Goal: Find specific page/section: Find specific page/section

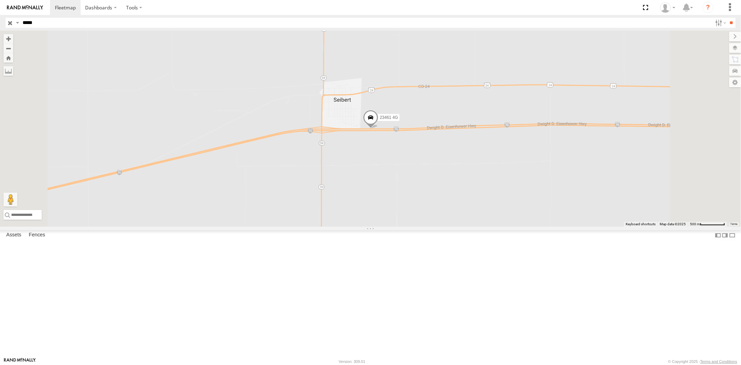
click at [0, 24] on header "Search Query Asset ID Asset Label Registration Manufacturer Model VIN Job ID" at bounding box center [370, 23] width 741 height 16
paste input "text"
click at [727, 18] on input "**" at bounding box center [731, 23] width 8 height 10
click at [733, 47] on label at bounding box center [727, 48] width 25 height 10
click at [0, 0] on span "Basemaps" at bounding box center [0, 0] width 0 height 0
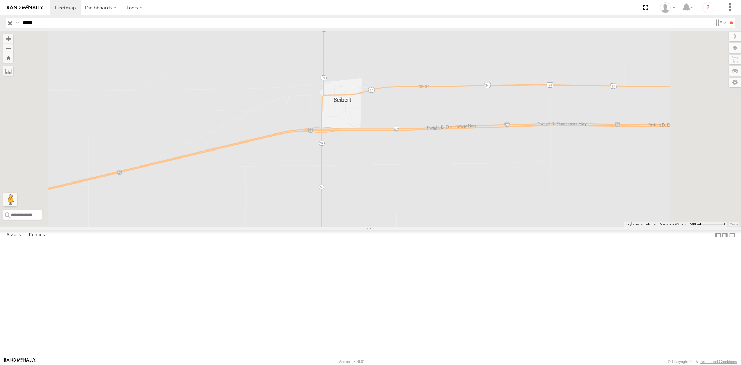
click at [0, 0] on span "Satellite + Roadmap" at bounding box center [0, 0] width 0 height 0
click at [717, 38] on label at bounding box center [728, 37] width 23 height 10
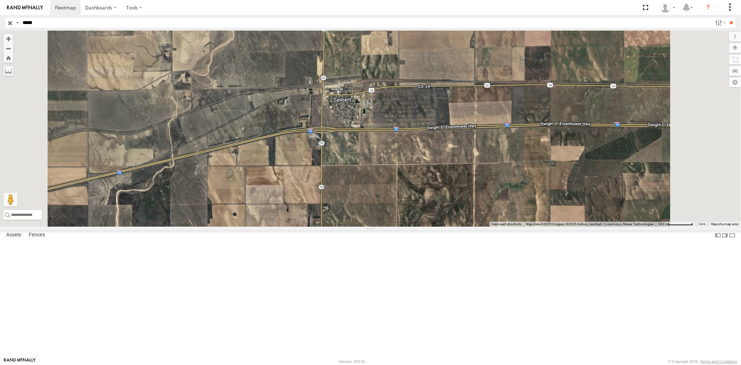
click at [0, 0] on div "All Assets" at bounding box center [0, 0] width 0 height 0
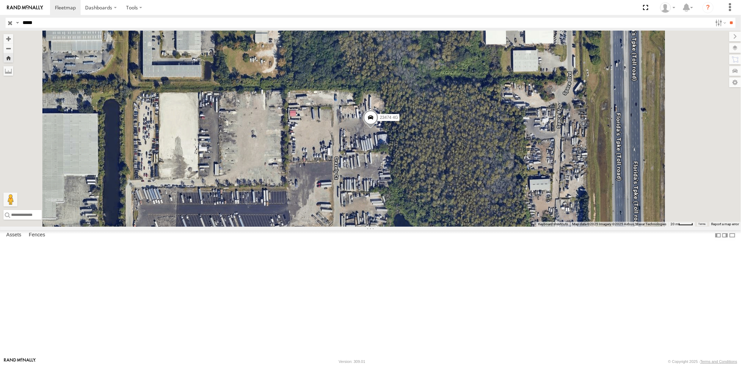
click at [0, 0] on span at bounding box center [0, 0] width 0 height 0
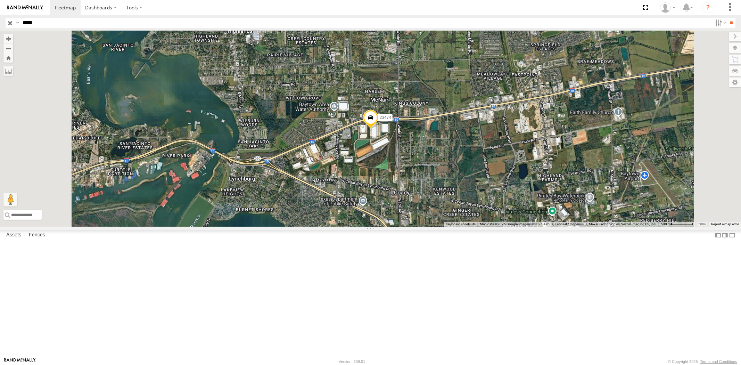
drag, startPoint x: 52, startPoint y: 25, endPoint x: 11, endPoint y: 24, distance: 40.6
click at [11, 24] on div "Search Query Asset ID Asset Label Registration Manufacturer Model VIN Job ID Dr…" at bounding box center [367, 23] width 722 height 10
paste input "text"
click at [727, 18] on input "**" at bounding box center [731, 23] width 8 height 10
click at [0, 0] on div "All Assets" at bounding box center [0, 0] width 0 height 0
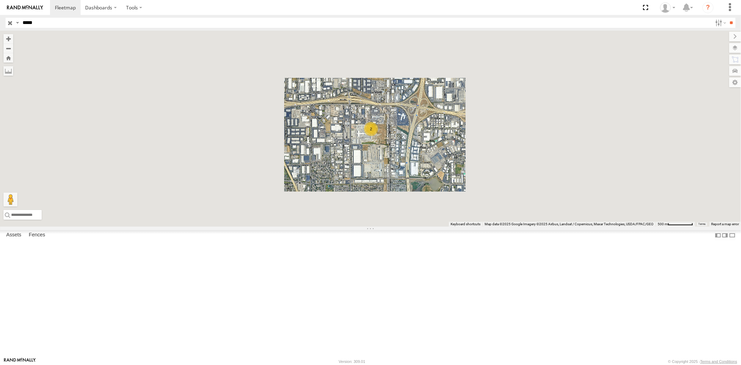
drag, startPoint x: 44, startPoint y: 25, endPoint x: 6, endPoint y: 22, distance: 39.1
click at [9, 22] on div "Search Query Asset ID Asset Label Registration Manufacturer Model VIN Job ID Dr…" at bounding box center [367, 23] width 722 height 10
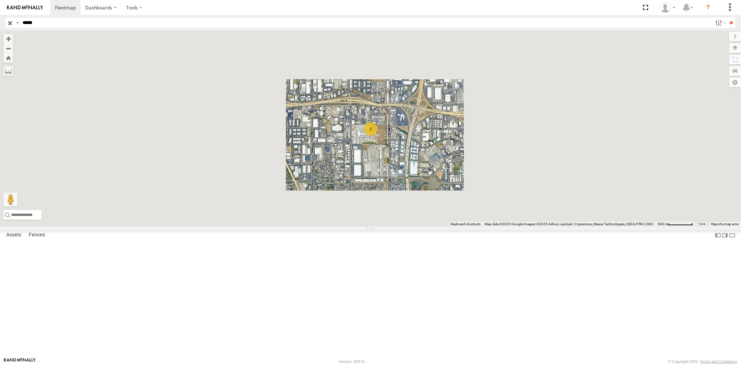
paste input "text"
click at [727, 18] on input "**" at bounding box center [731, 23] width 8 height 10
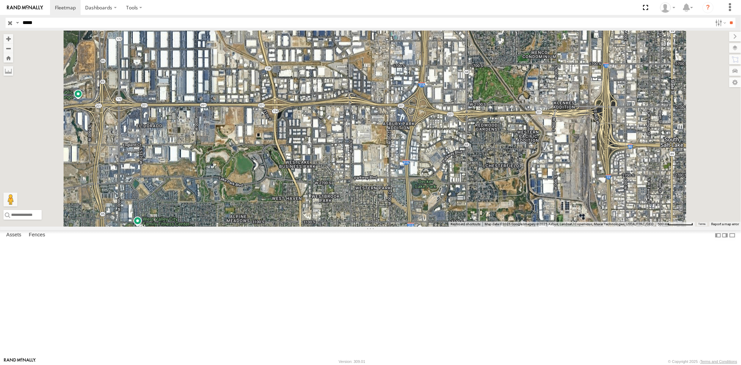
click at [0, 0] on div "All Assets" at bounding box center [0, 0] width 0 height 0
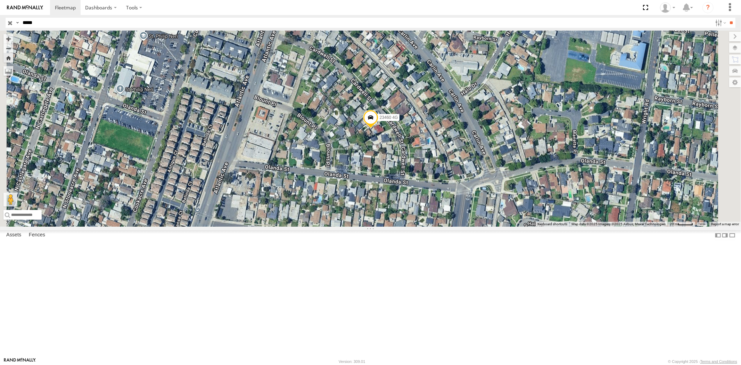
click at [0, 0] on div "23460 NEW All Assets" at bounding box center [0, 0] width 0 height 0
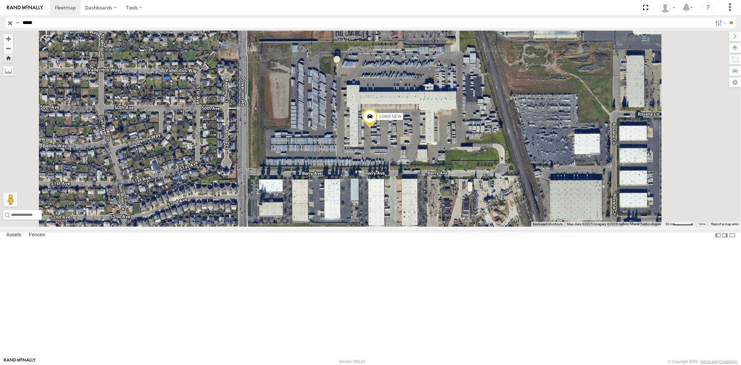
drag, startPoint x: 42, startPoint y: 22, endPoint x: 0, endPoint y: 23, distance: 41.7
click at [0, 23] on header "Search Query Asset ID Asset Label Registration Manufacturer Model VIN Job ID" at bounding box center [370, 23] width 741 height 16
paste input "text"
type input "*****"
click at [727, 18] on input "**" at bounding box center [731, 23] width 8 height 10
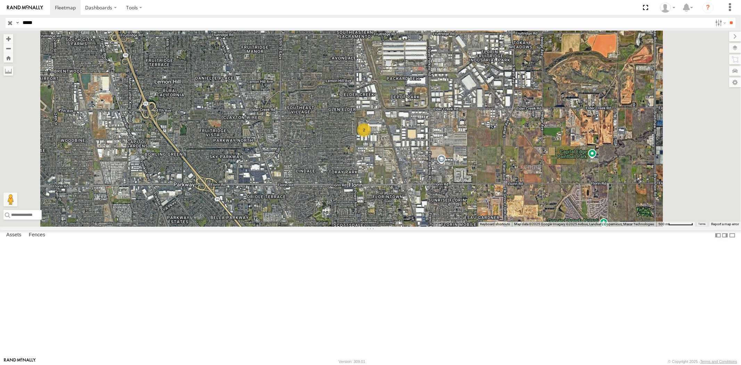
click at [0, 0] on div "23331" at bounding box center [0, 0] width 0 height 0
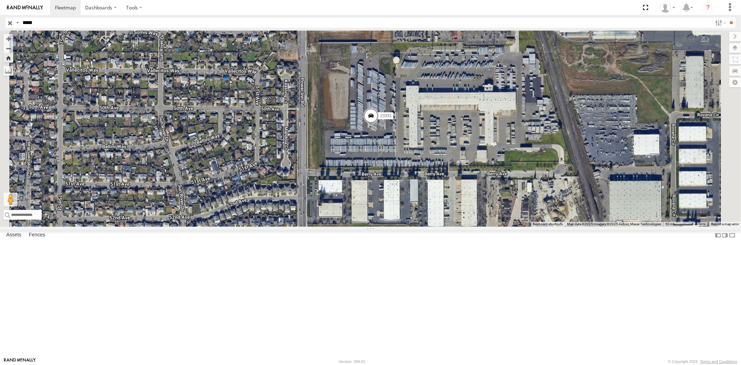
click at [11, 25] on input "button" at bounding box center [10, 23] width 9 height 10
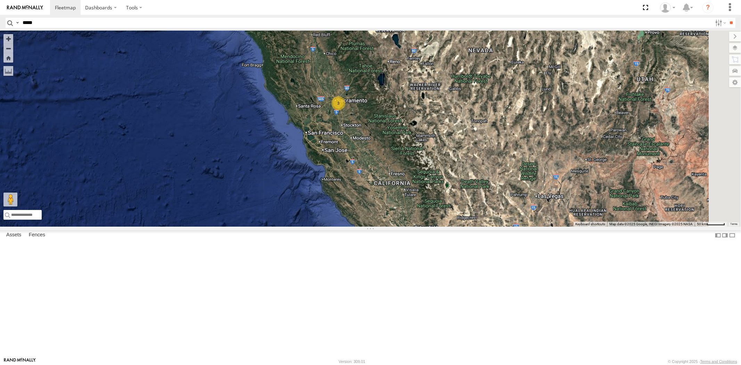
drag, startPoint x: 479, startPoint y: 171, endPoint x: 381, endPoint y: 168, distance: 97.6
click at [393, 168] on div "15 3 2 3" at bounding box center [370, 129] width 741 height 196
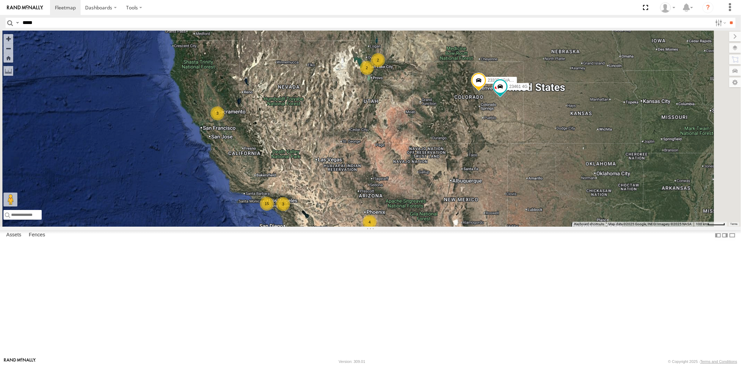
drag, startPoint x: 429, startPoint y: 161, endPoint x: 426, endPoint y: 164, distance: 3.8
click at [425, 172] on div "15 3 2 3 2 4 23474 23335 4G/Active 23461 4G" at bounding box center [370, 129] width 741 height 196
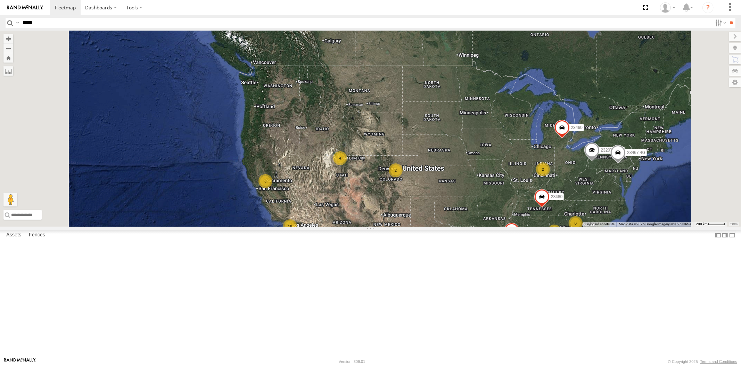
drag, startPoint x: 421, startPoint y: 217, endPoint x: 417, endPoint y: 191, distance: 26.4
click at [347, 165] on div "4" at bounding box center [340, 158] width 14 height 14
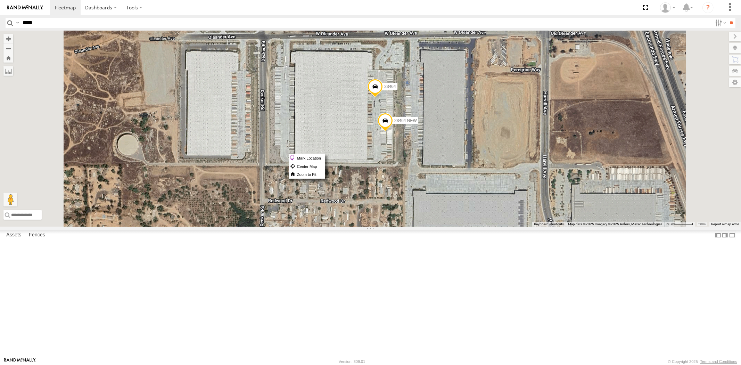
drag, startPoint x: 463, startPoint y: 153, endPoint x: 457, endPoint y: 153, distance: 5.3
click at [383, 98] on span at bounding box center [374, 88] width 15 height 19
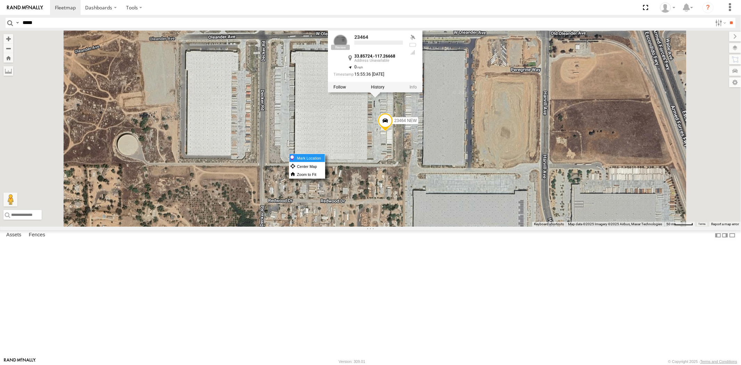
click at [325, 158] on label "Mark Location" at bounding box center [306, 158] width 35 height 8
click at [480, 193] on div "23207 NEW 23207xx 23460 23480 23467 4G 23474 23465 4G 23464 4G 23335 4G/Bad 234…" at bounding box center [370, 129] width 741 height 196
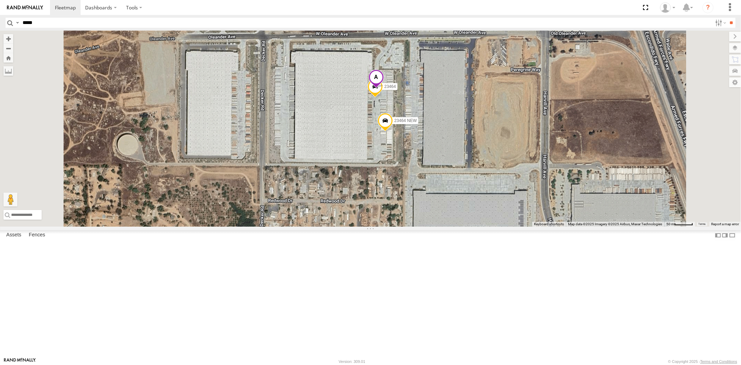
click at [383, 88] on span at bounding box center [375, 78] width 15 height 19
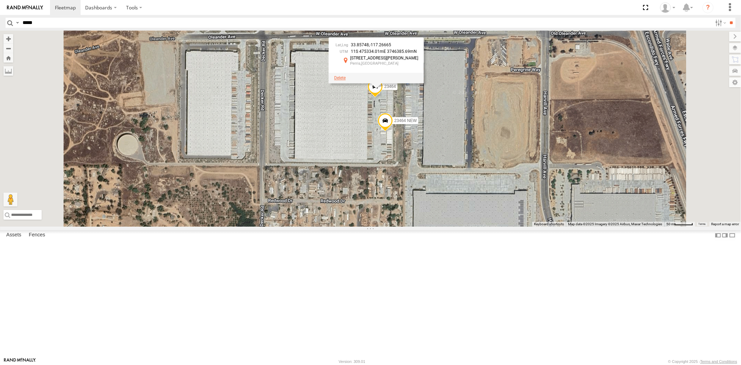
click at [346, 80] on span at bounding box center [339, 77] width 11 height 5
